Goal: Information Seeking & Learning: Learn about a topic

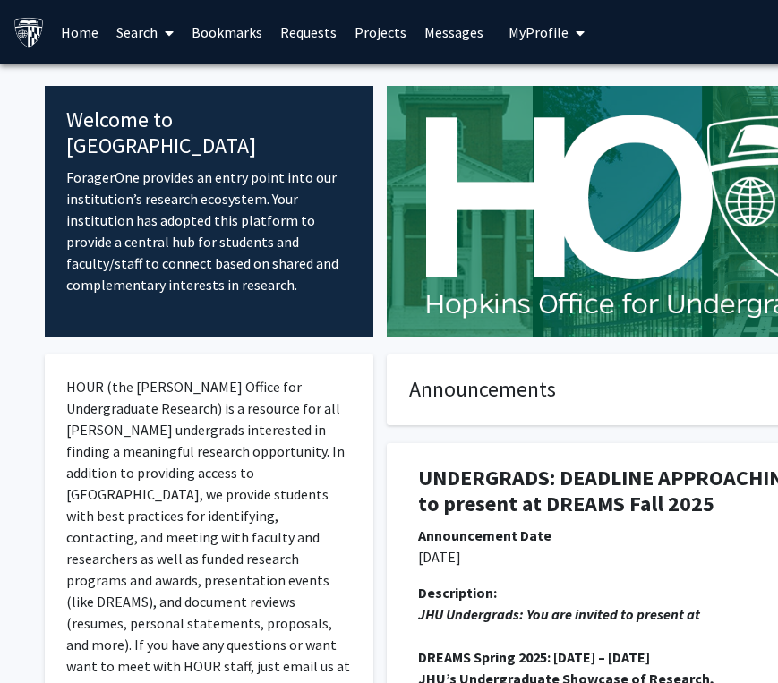
click at [152, 27] on link "Search" at bounding box center [144, 32] width 75 height 63
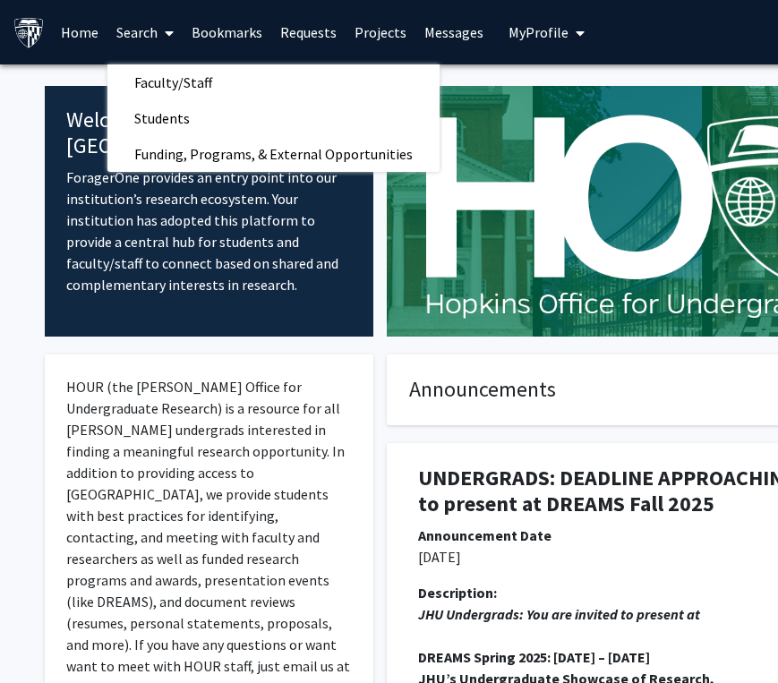
click at [362, 28] on link "Projects" at bounding box center [380, 32] width 70 height 63
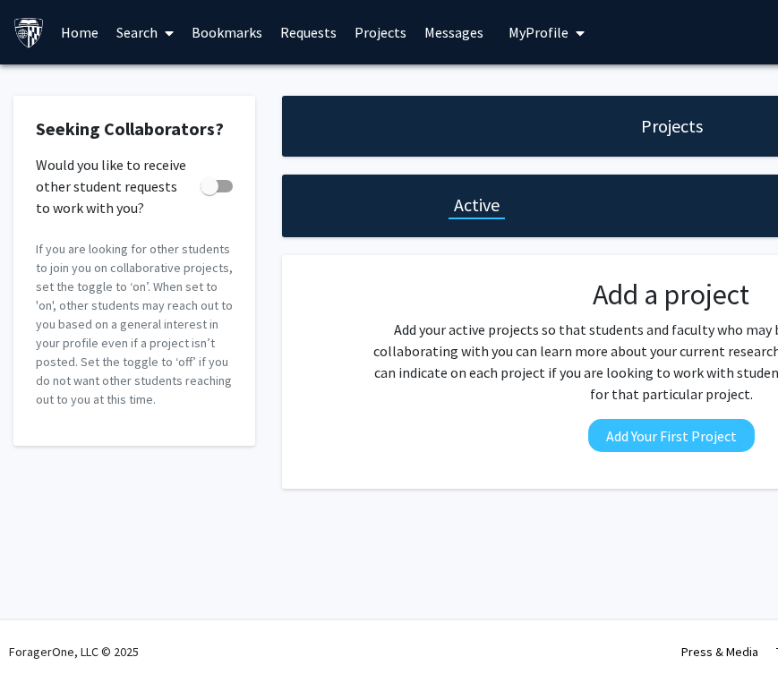
click at [535, 38] on span "My Profile" at bounding box center [538, 32] width 60 height 18
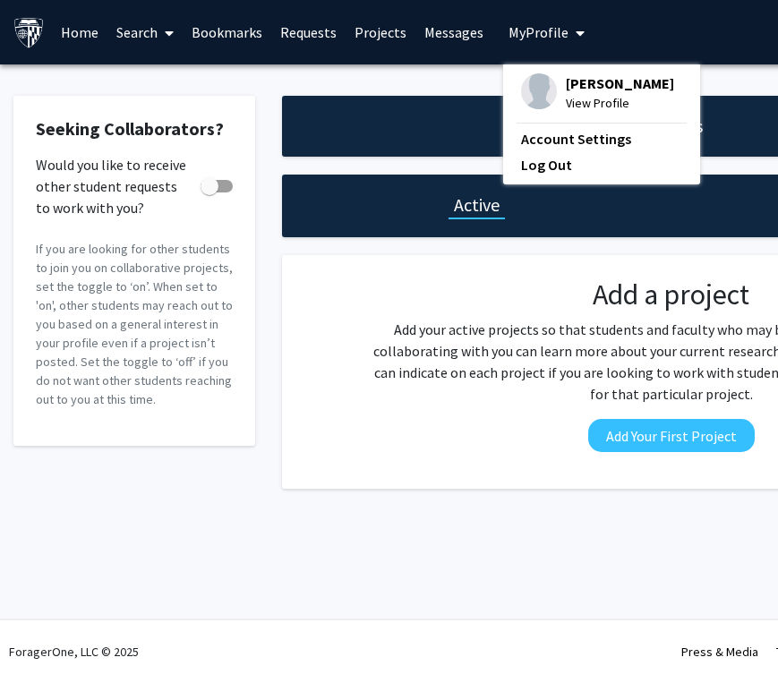
click at [541, 41] on button "My Profile" at bounding box center [546, 32] width 87 height 64
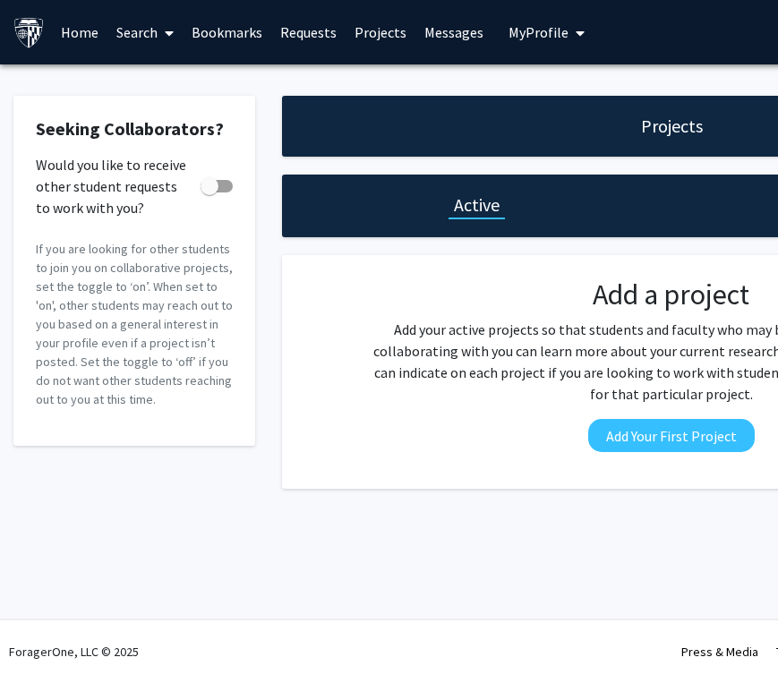
click at [141, 27] on link "Search" at bounding box center [144, 32] width 75 height 63
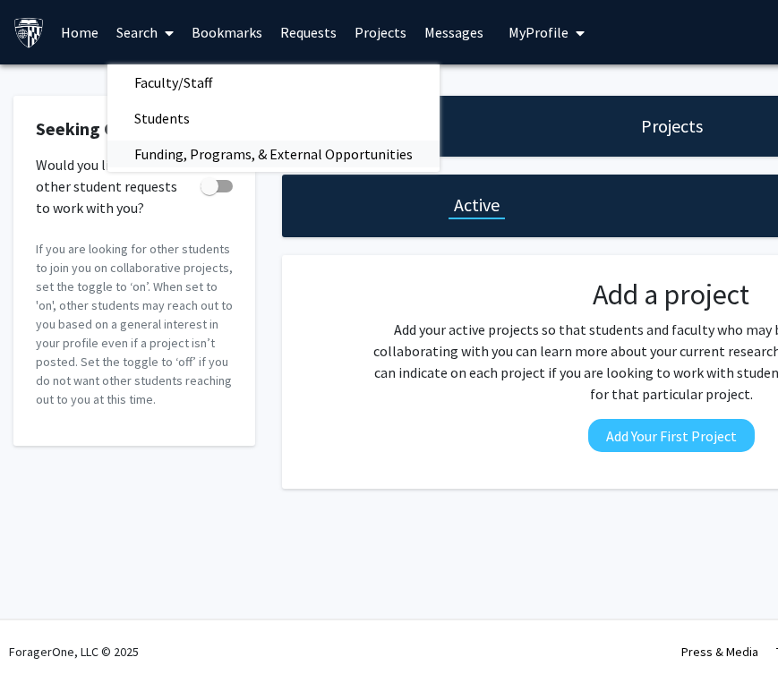
click at [190, 148] on span "Funding, Programs, & External Opportunities" at bounding box center [273, 154] width 332 height 36
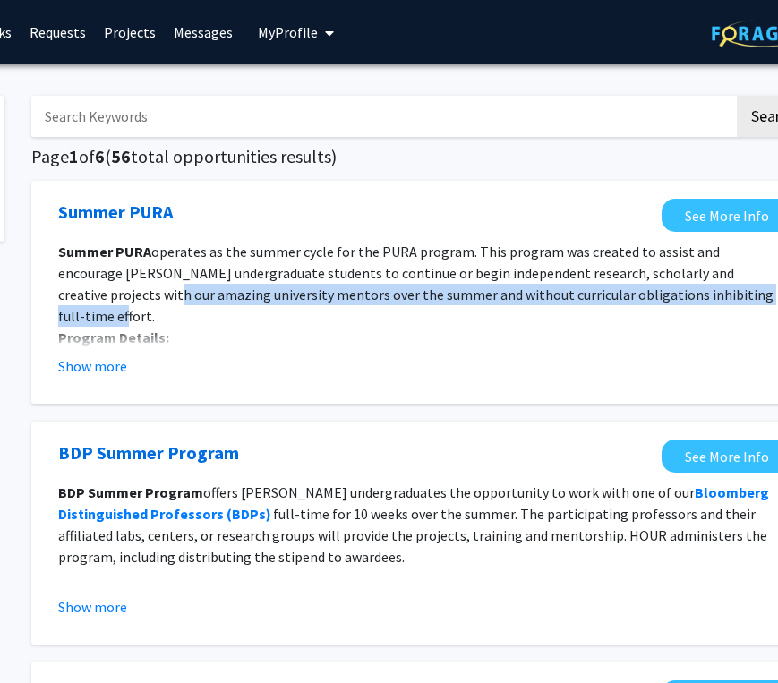
scroll to position [0, 296]
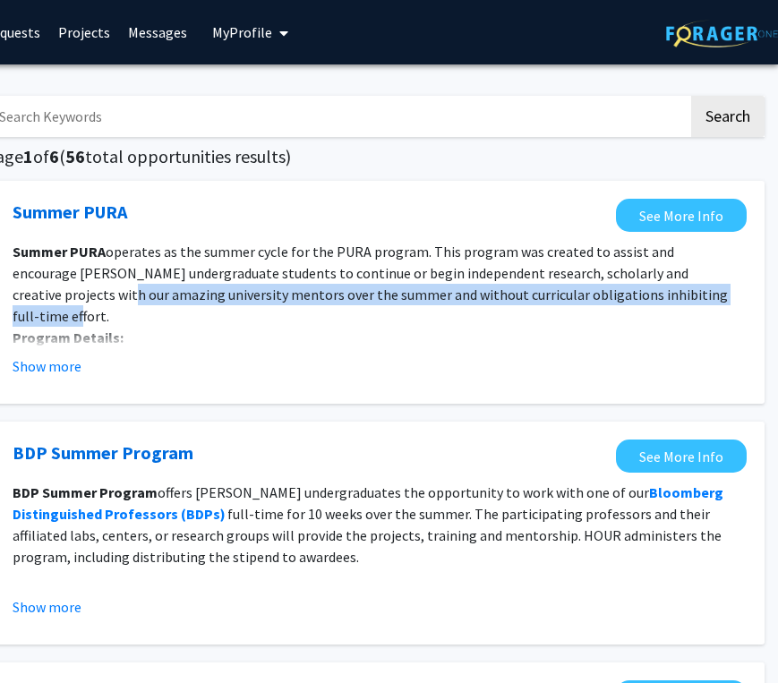
drag, startPoint x: 773, startPoint y: 301, endPoint x: 1047, endPoint y: 282, distance: 274.5
click at [482, 282] on html "Skip navigation Home Search Bookmarks Requests Projects Messages My Profile [PE…" at bounding box center [93, 341] width 778 height 683
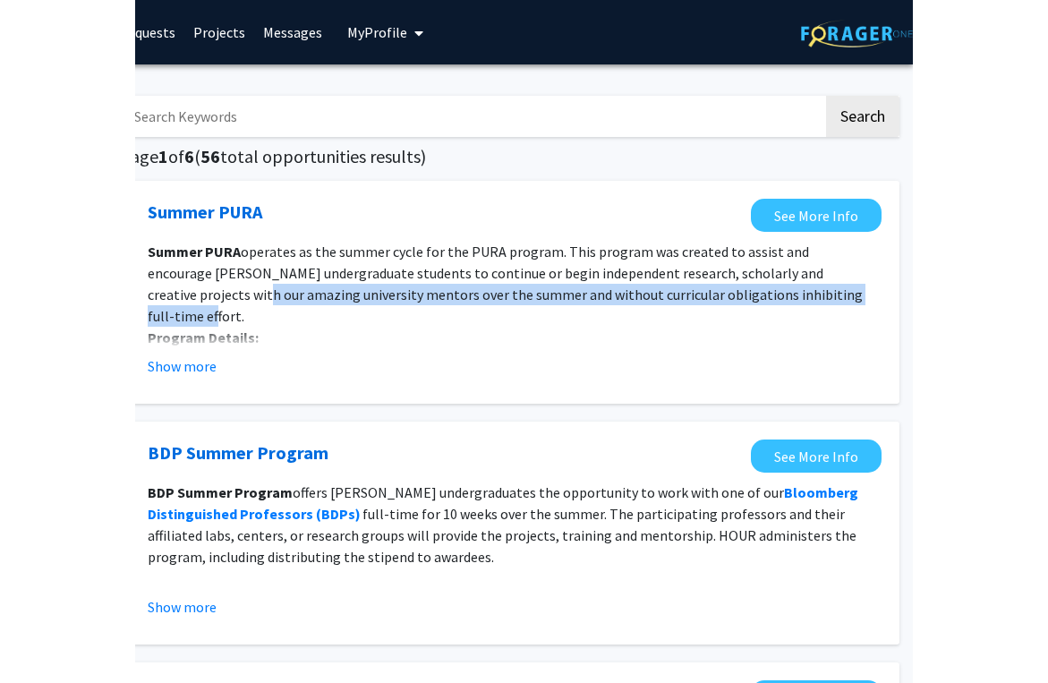
scroll to position [0, 26]
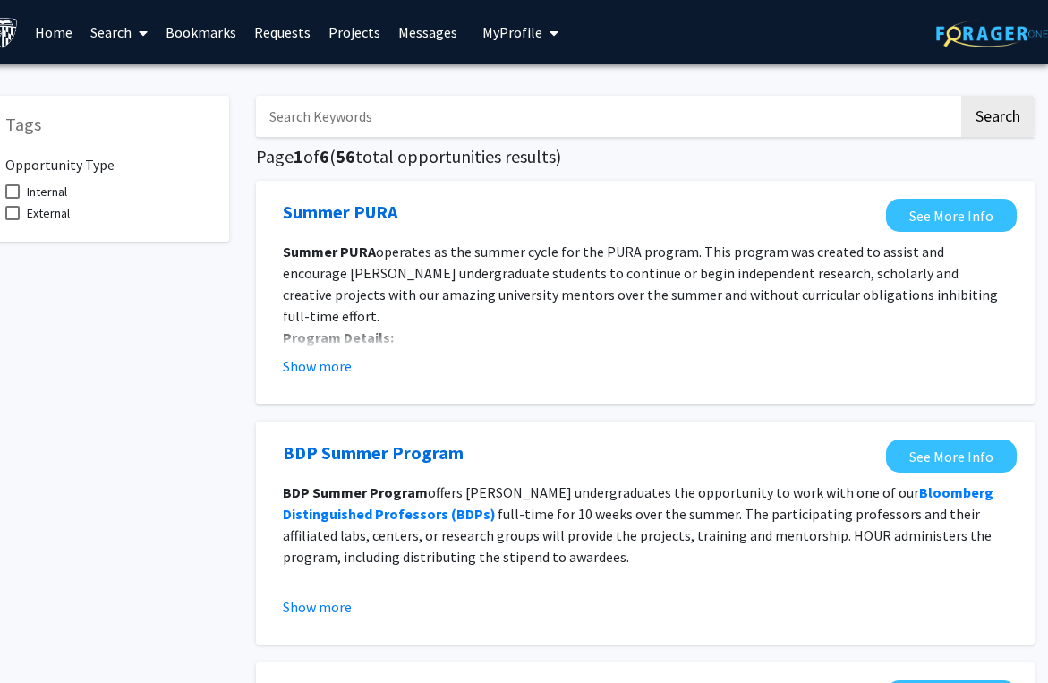
click at [54, 31] on link "Home" at bounding box center [53, 32] width 55 height 63
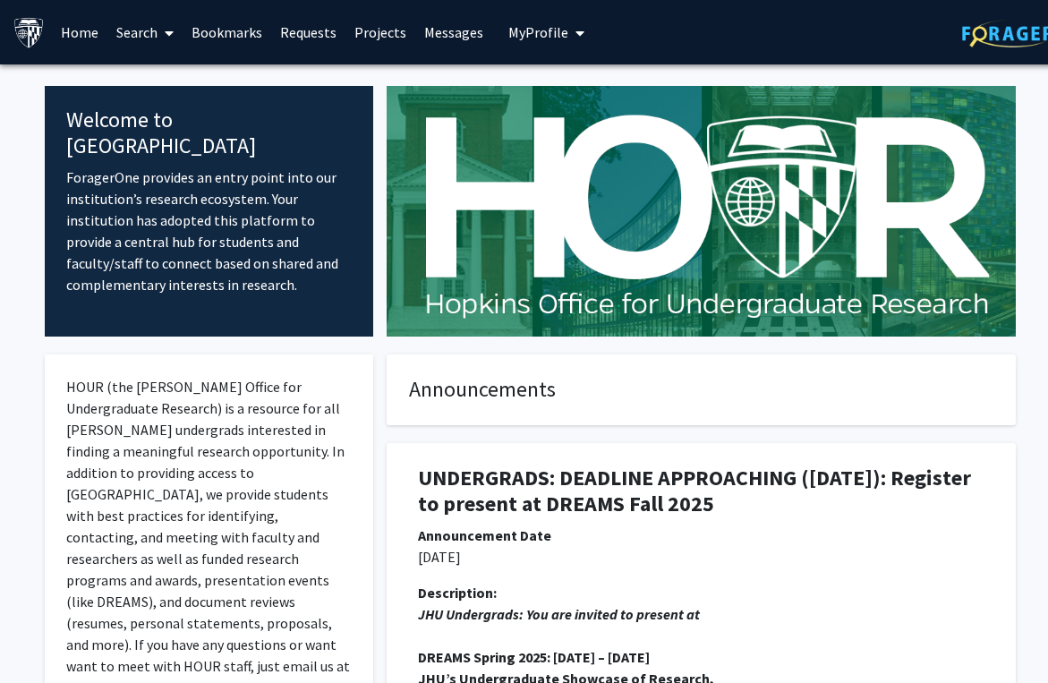
click at [133, 35] on link "Search" at bounding box center [144, 32] width 75 height 63
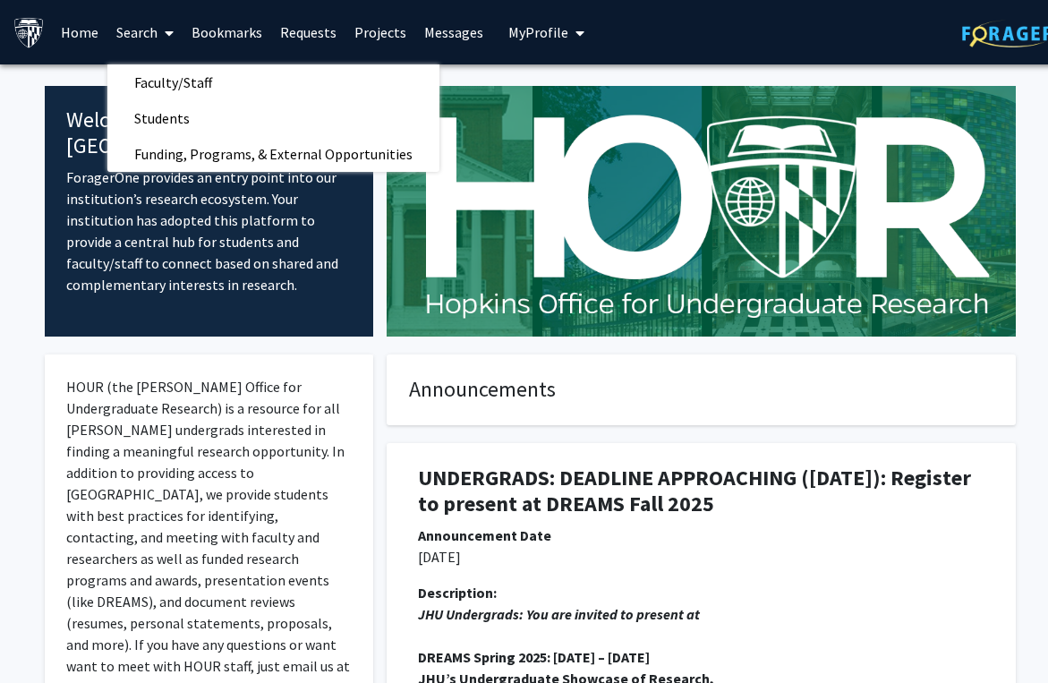
click at [521, 45] on button "My Profile" at bounding box center [546, 32] width 87 height 64
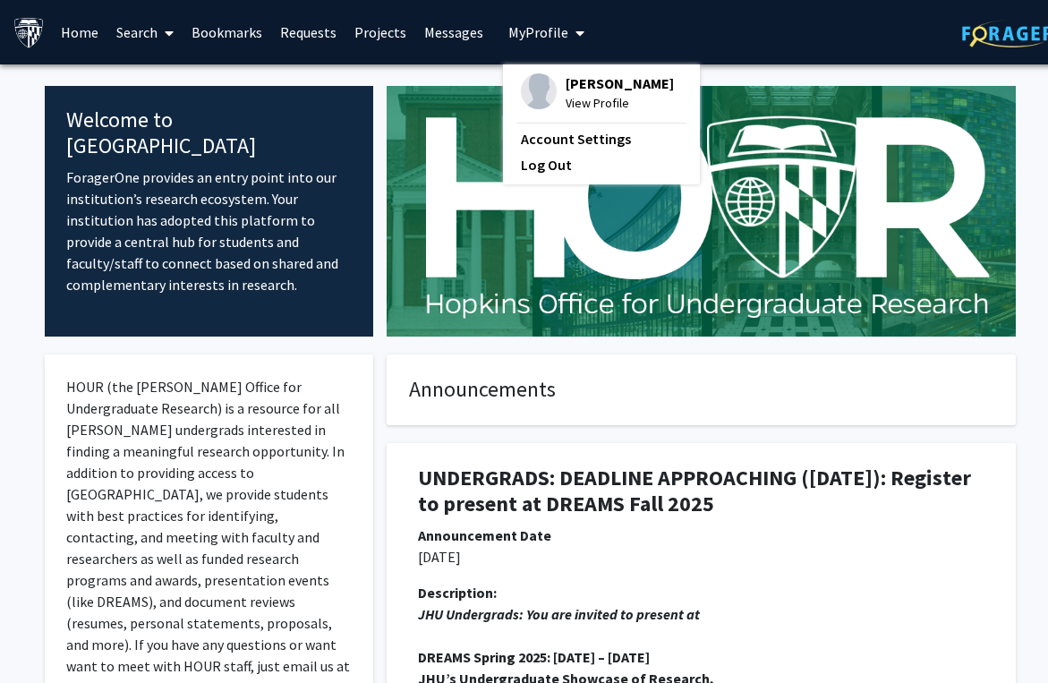
click at [521, 45] on button "My Profile" at bounding box center [546, 32] width 87 height 64
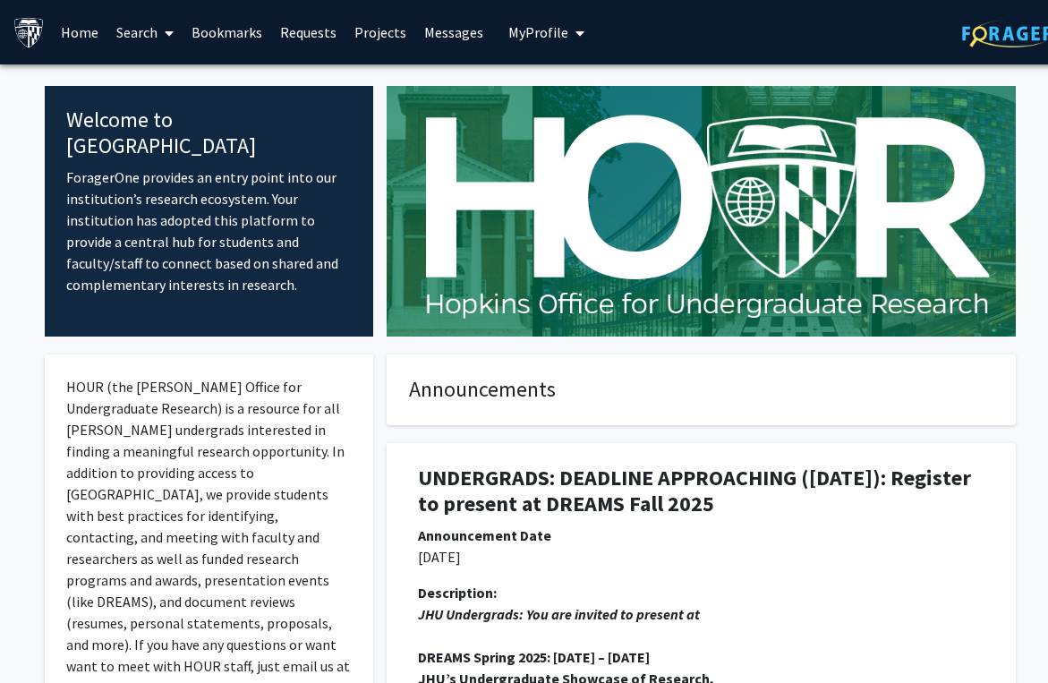
click at [84, 35] on link "Home" at bounding box center [79, 32] width 55 height 63
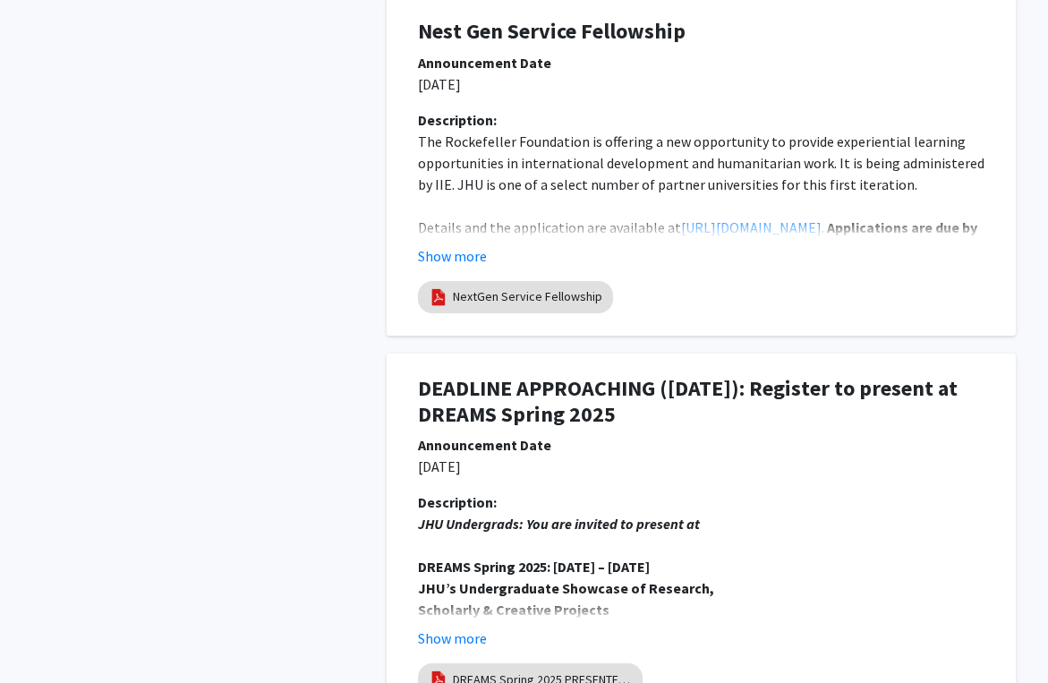
scroll to position [3417, 0]
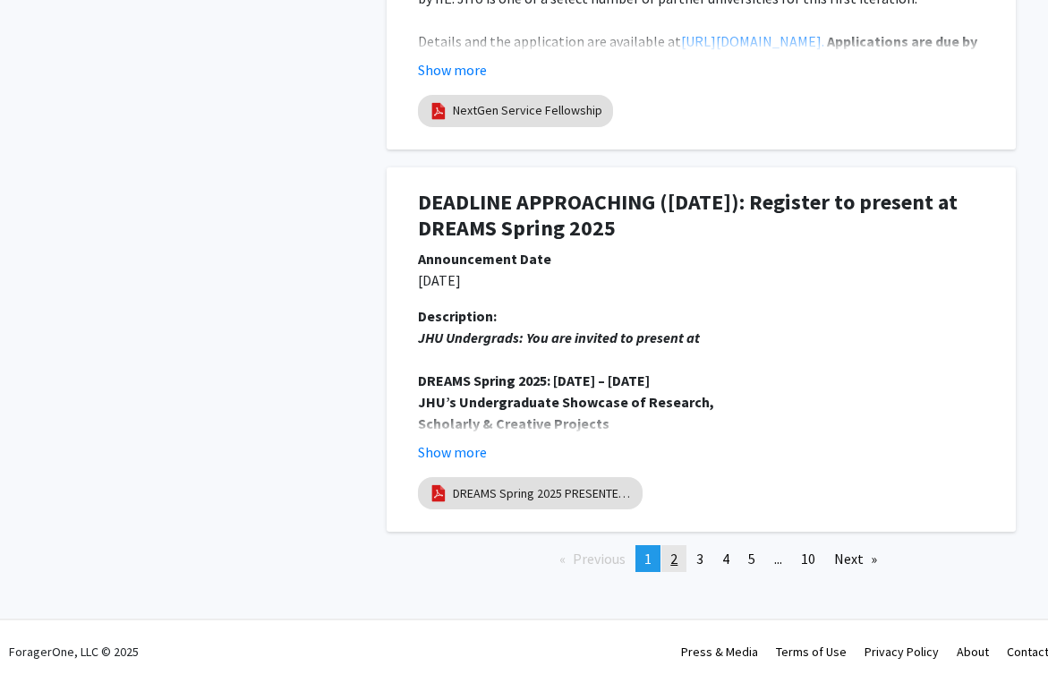
click at [678, 558] on link "page 2" at bounding box center [673, 558] width 25 height 27
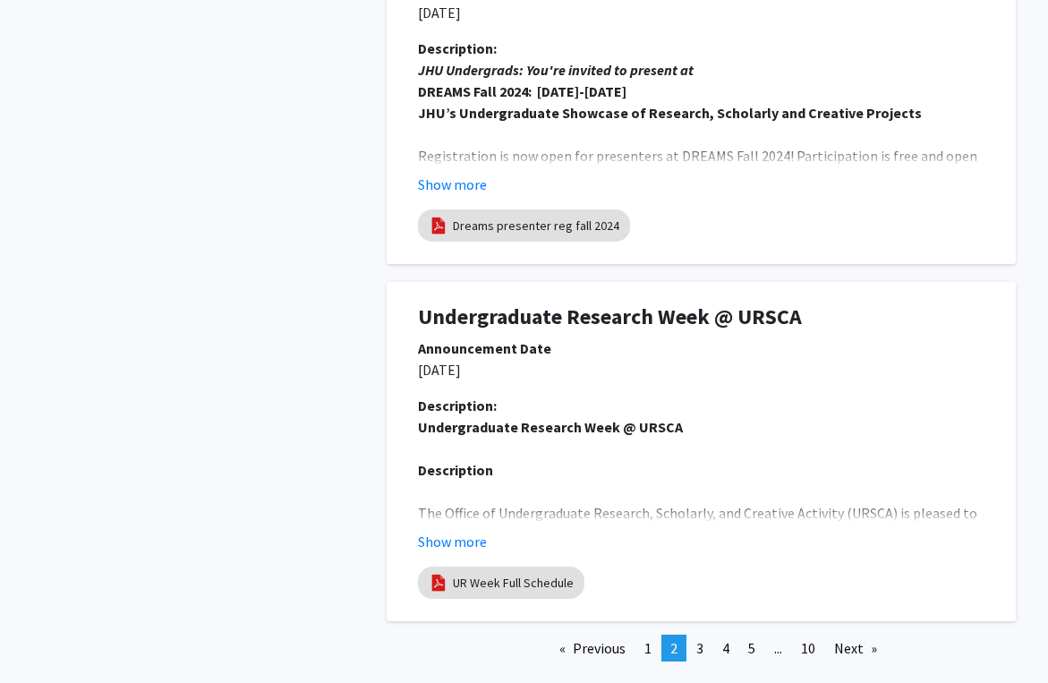
scroll to position [3467, 0]
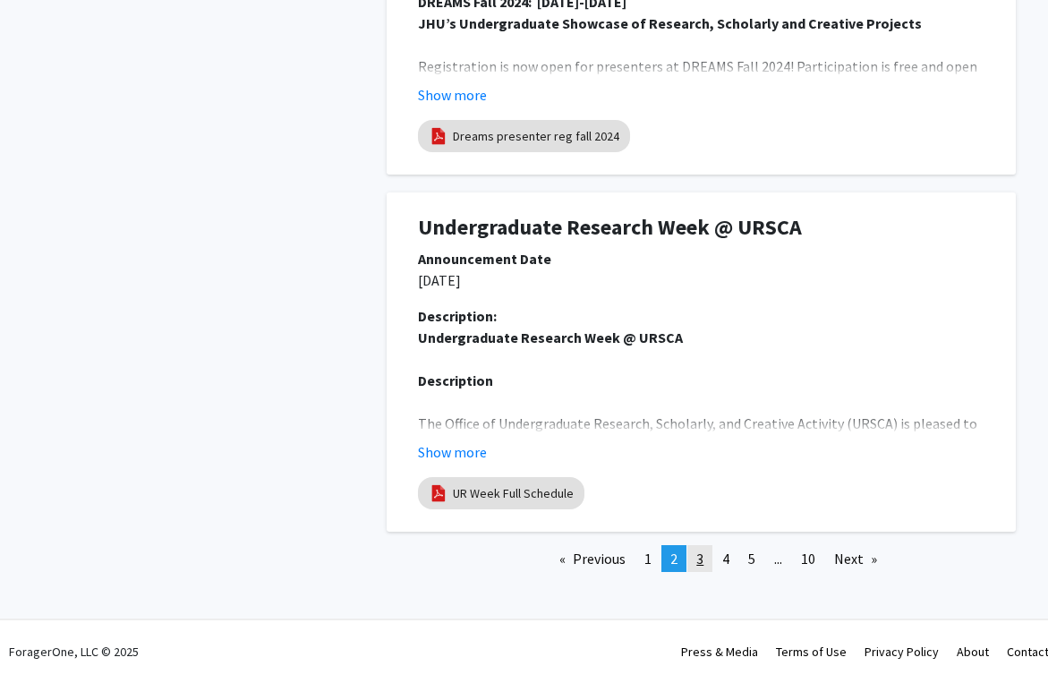
click at [694, 558] on link "page 3" at bounding box center [699, 558] width 25 height 27
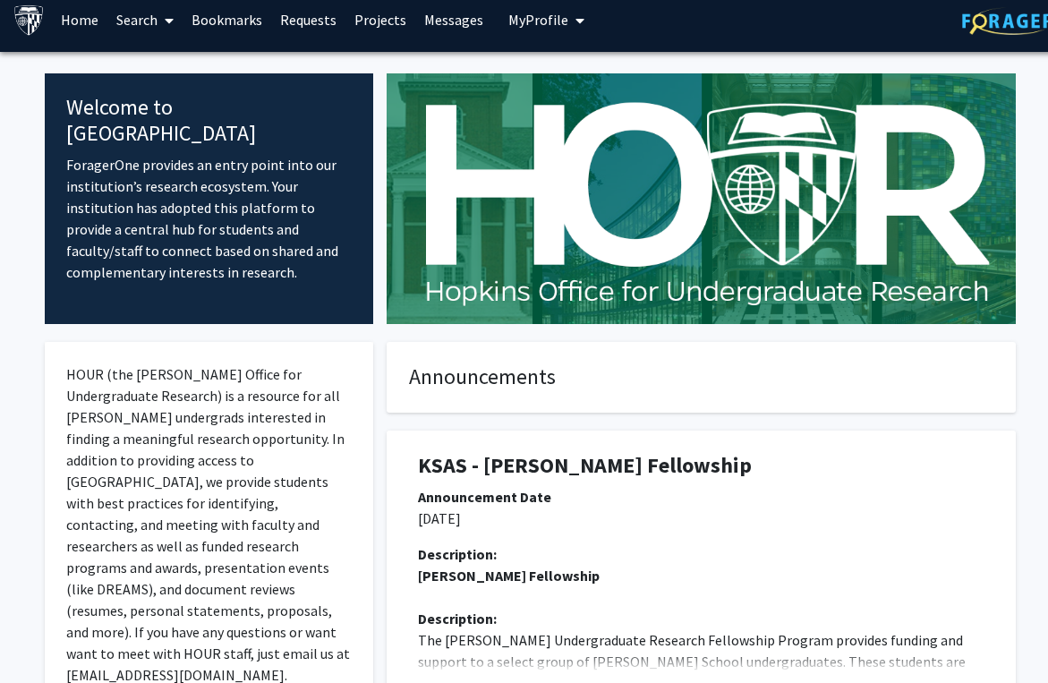
scroll to position [0, 0]
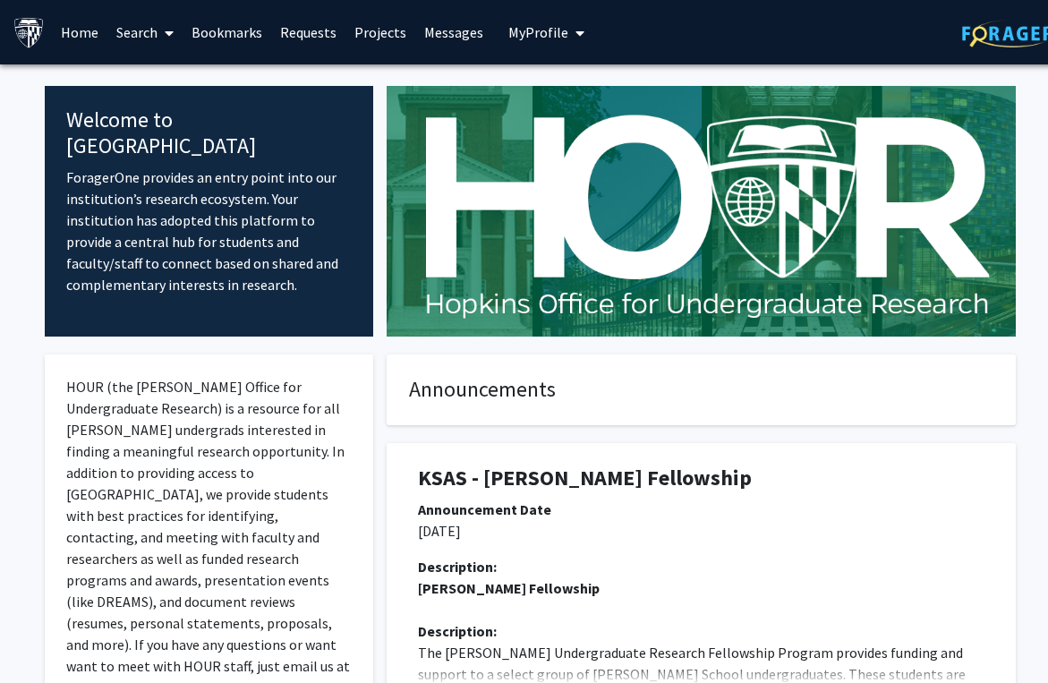
click at [387, 36] on link "Projects" at bounding box center [380, 32] width 70 height 63
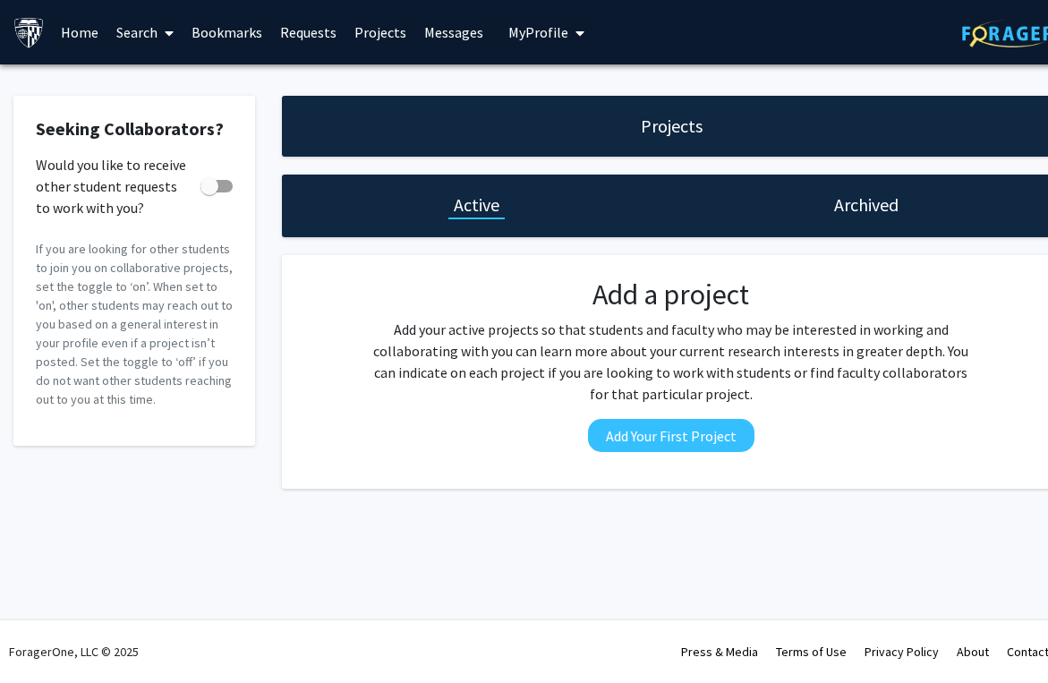
click at [638, 118] on div "Projects" at bounding box center [671, 126] width 72 height 25
click at [466, 36] on link "Messages" at bounding box center [453, 32] width 77 height 63
